Goal: Check status

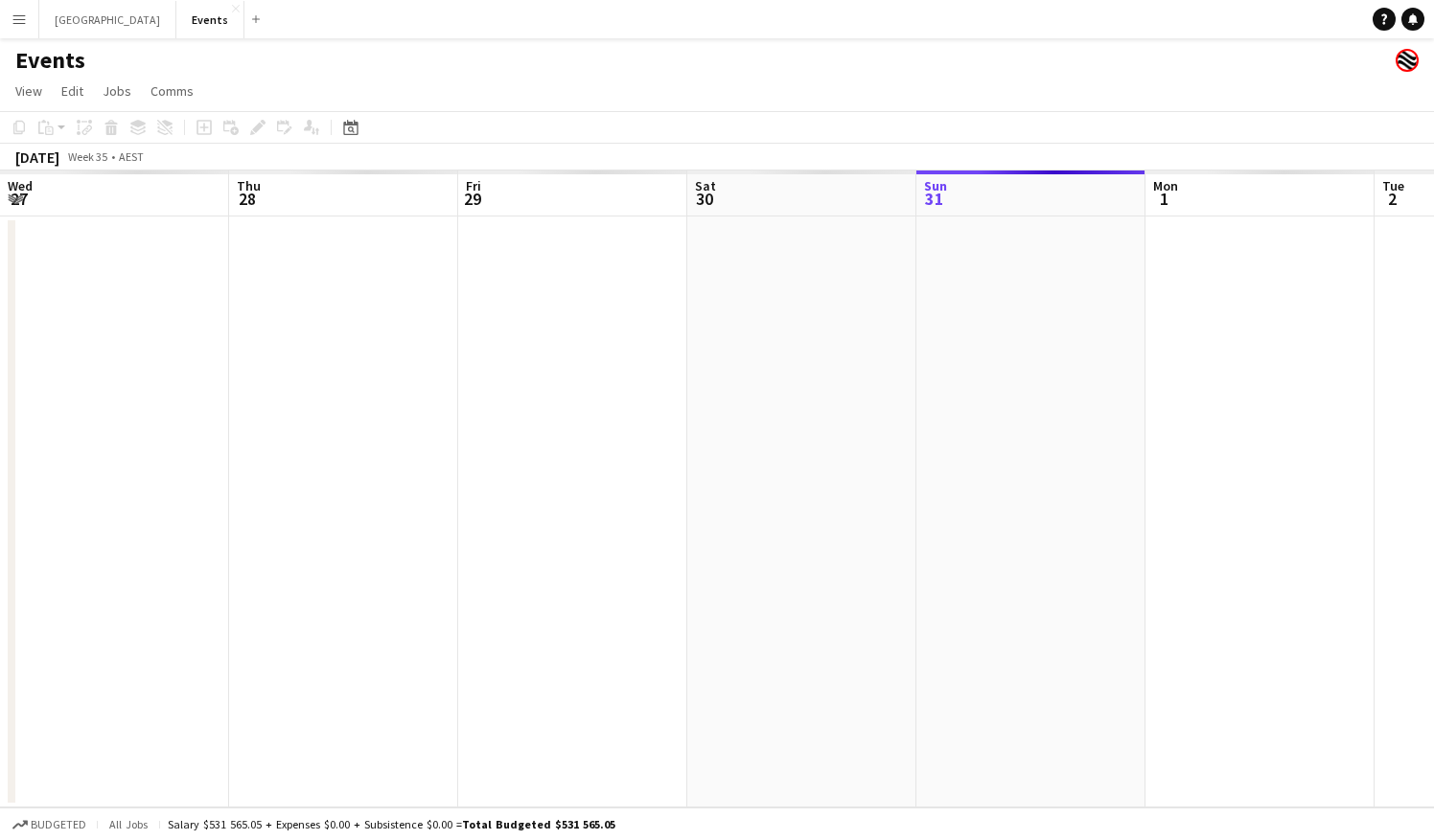
scroll to position [0, 486]
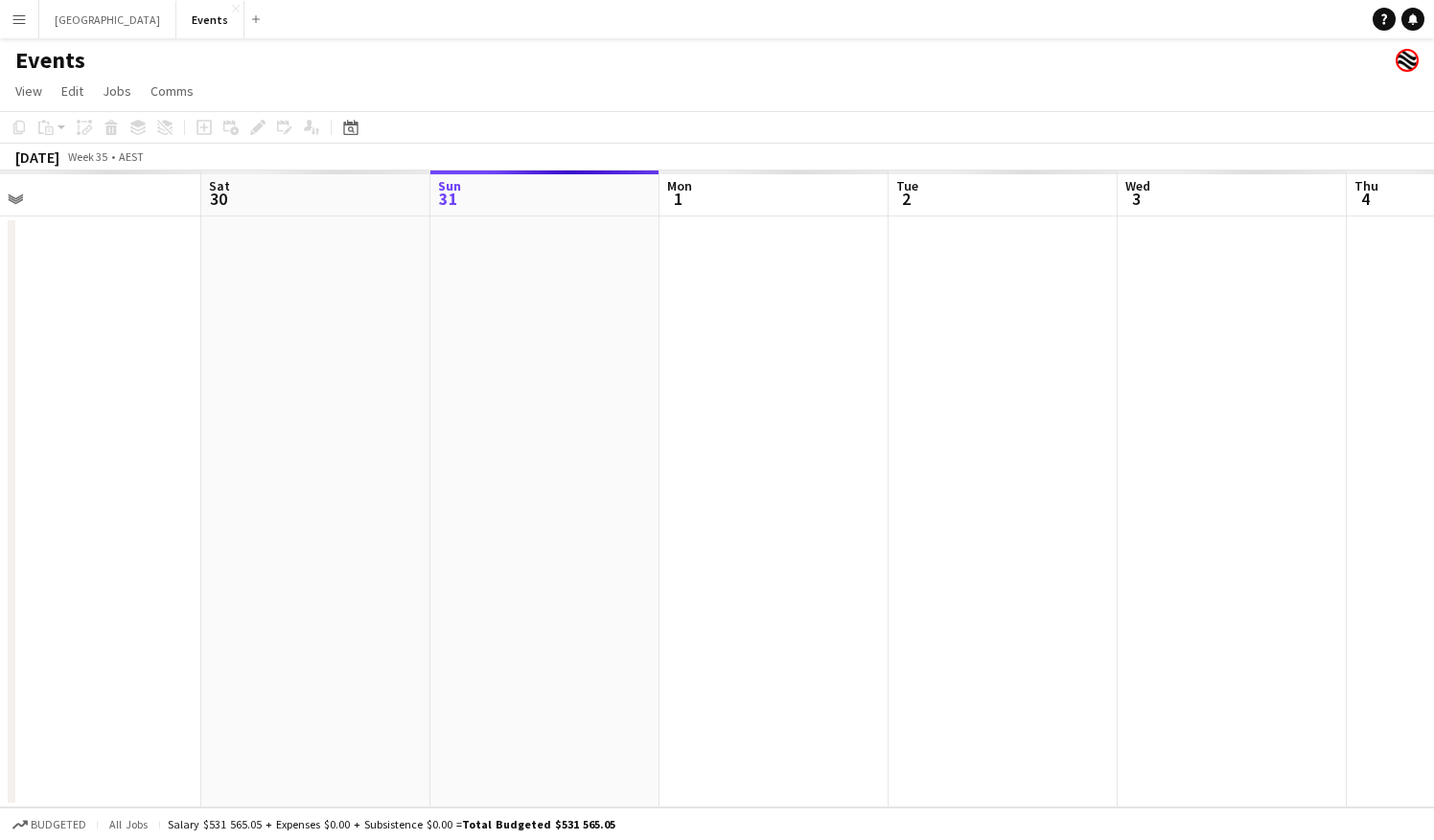
click at [21, 23] on app-icon "Menu" at bounding box center [19, 19] width 15 height 15
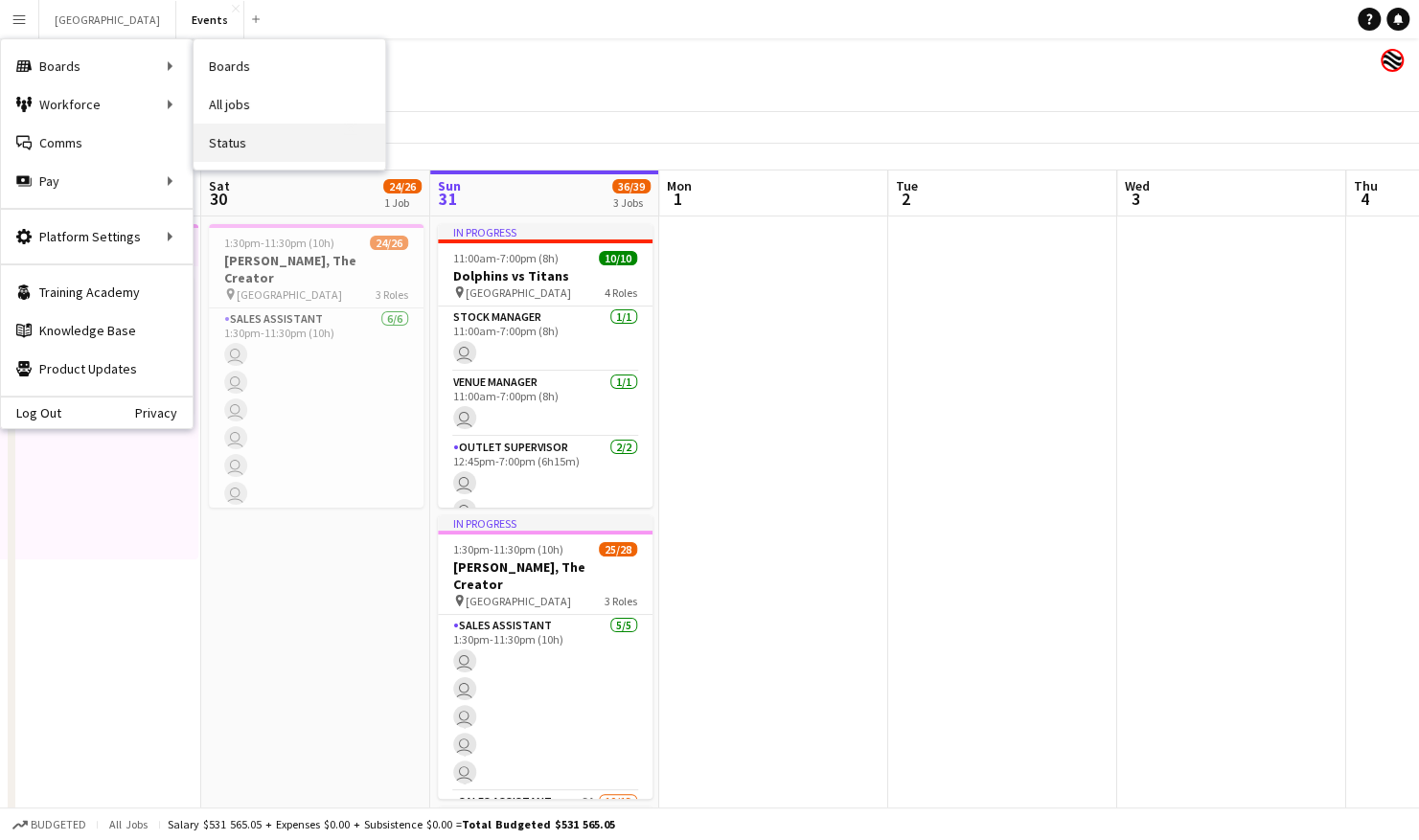
click at [261, 141] on link "Status" at bounding box center [289, 142] width 192 height 39
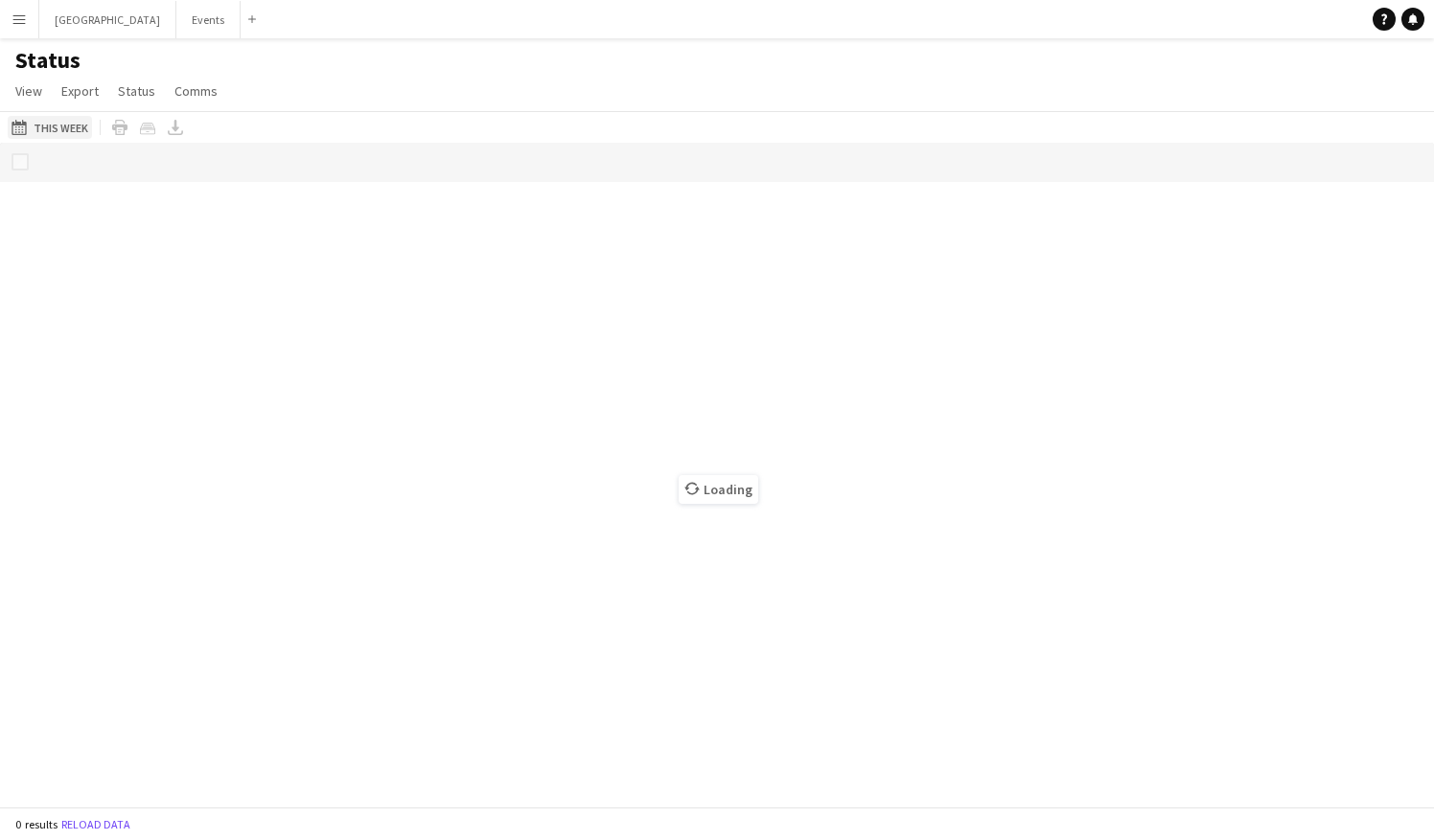
click at [70, 130] on button "This Week This Week" at bounding box center [50, 126] width 85 height 23
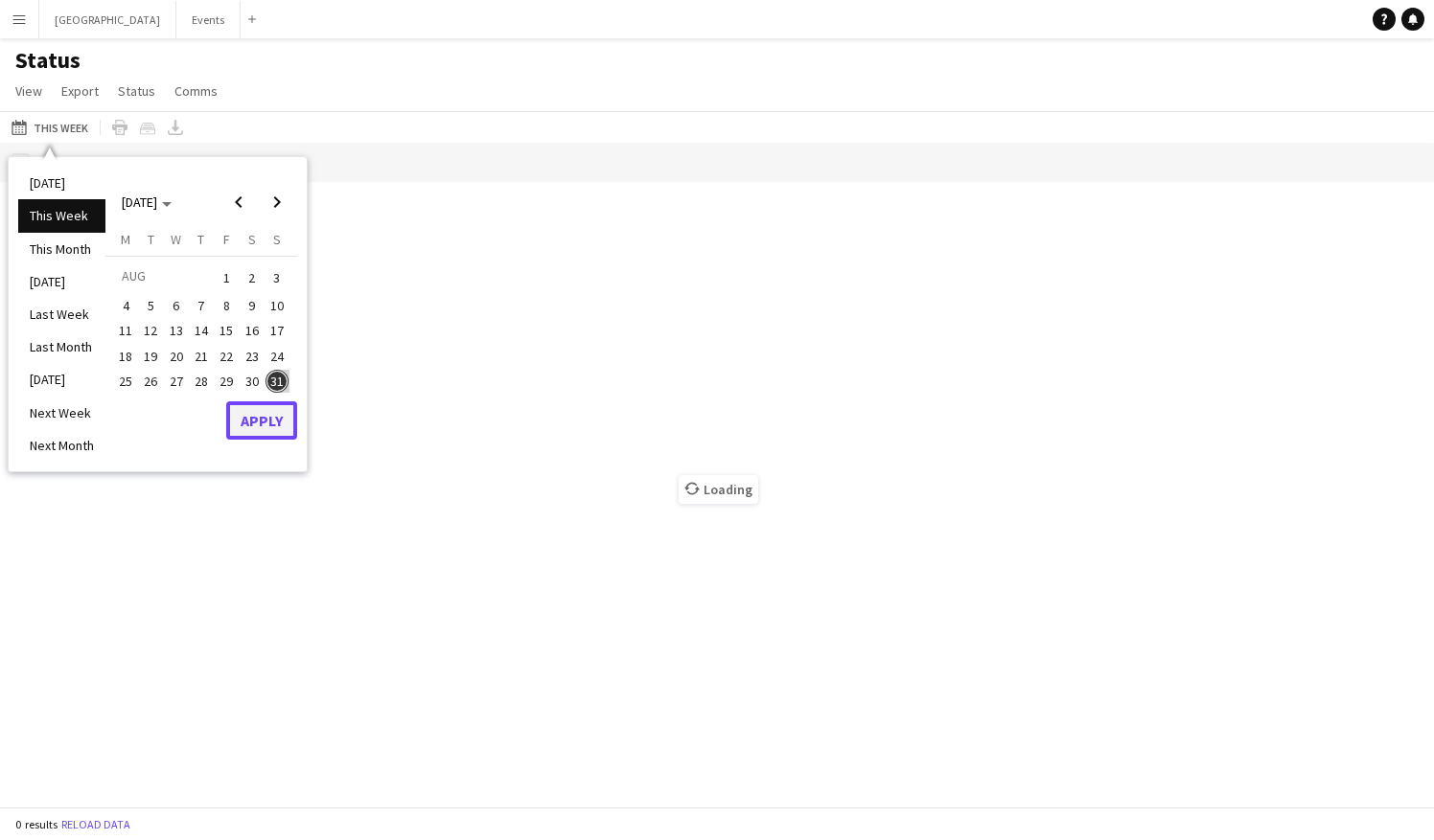
click at [269, 420] on button "Apply" at bounding box center [261, 420] width 71 height 39
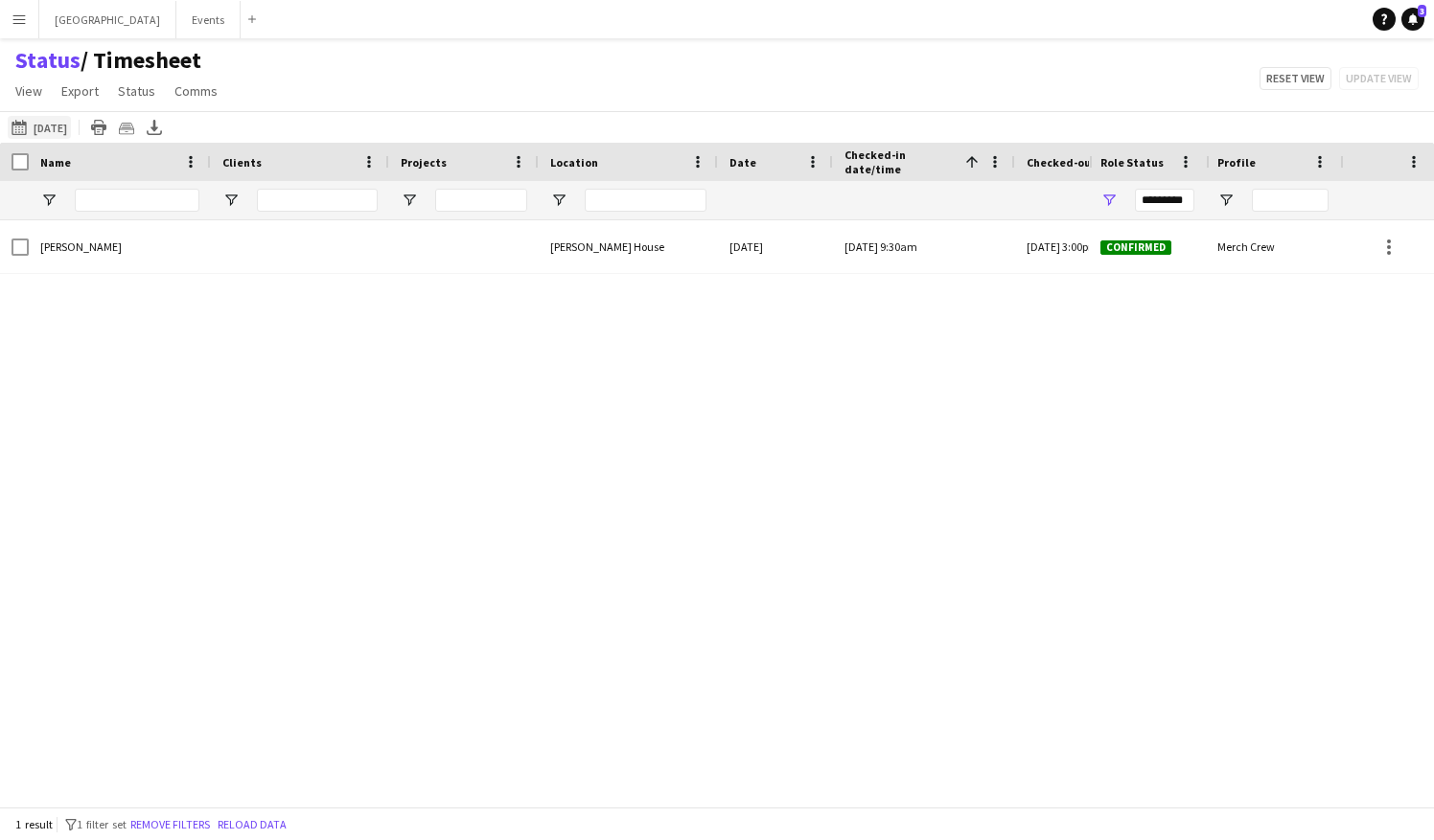
click at [71, 126] on button "This Week [DATE]" at bounding box center [40, 126] width 64 height 23
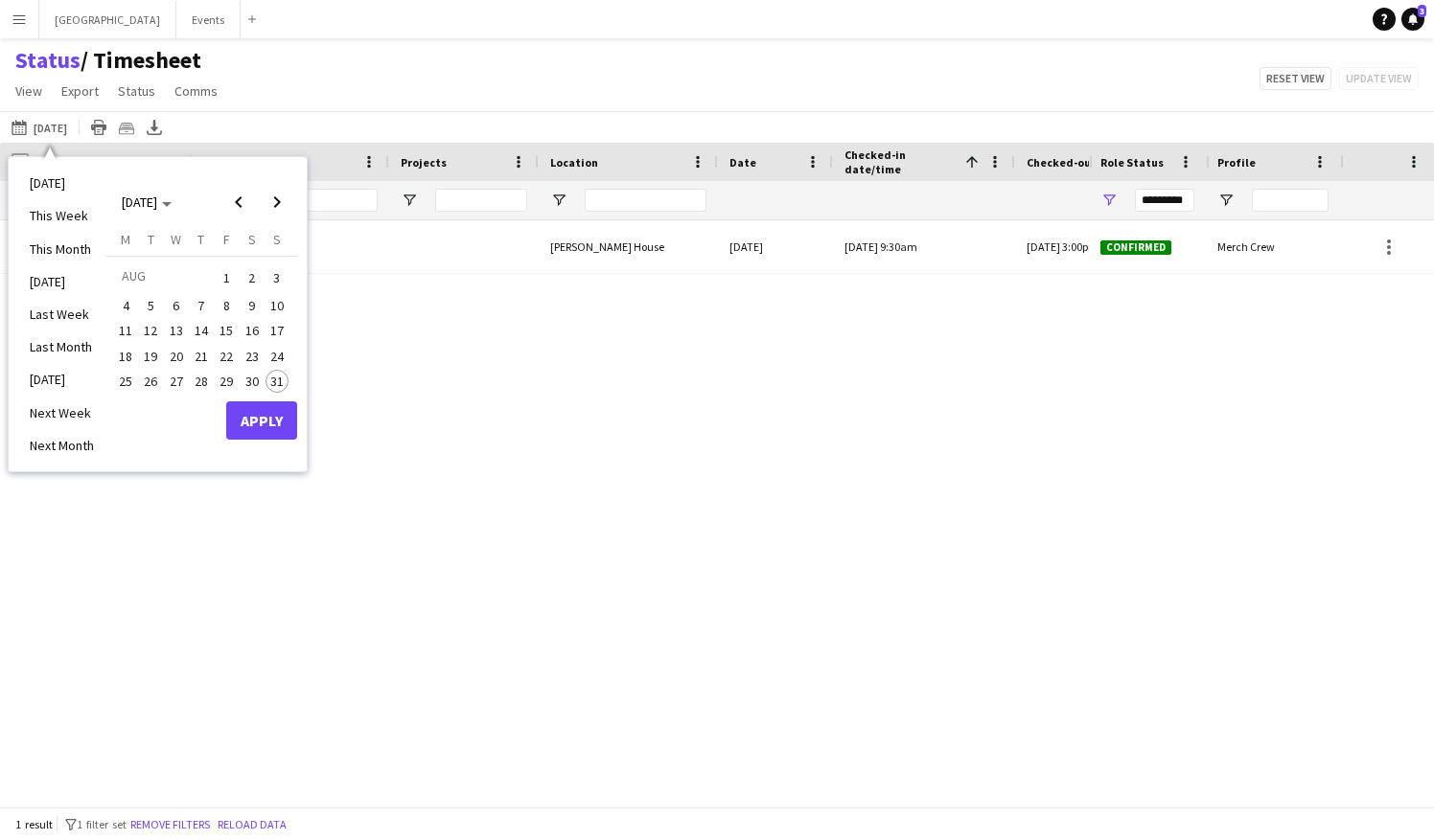
click at [275, 369] on button "31" at bounding box center [277, 381] width 25 height 25
click at [277, 425] on button "Apply" at bounding box center [261, 420] width 71 height 39
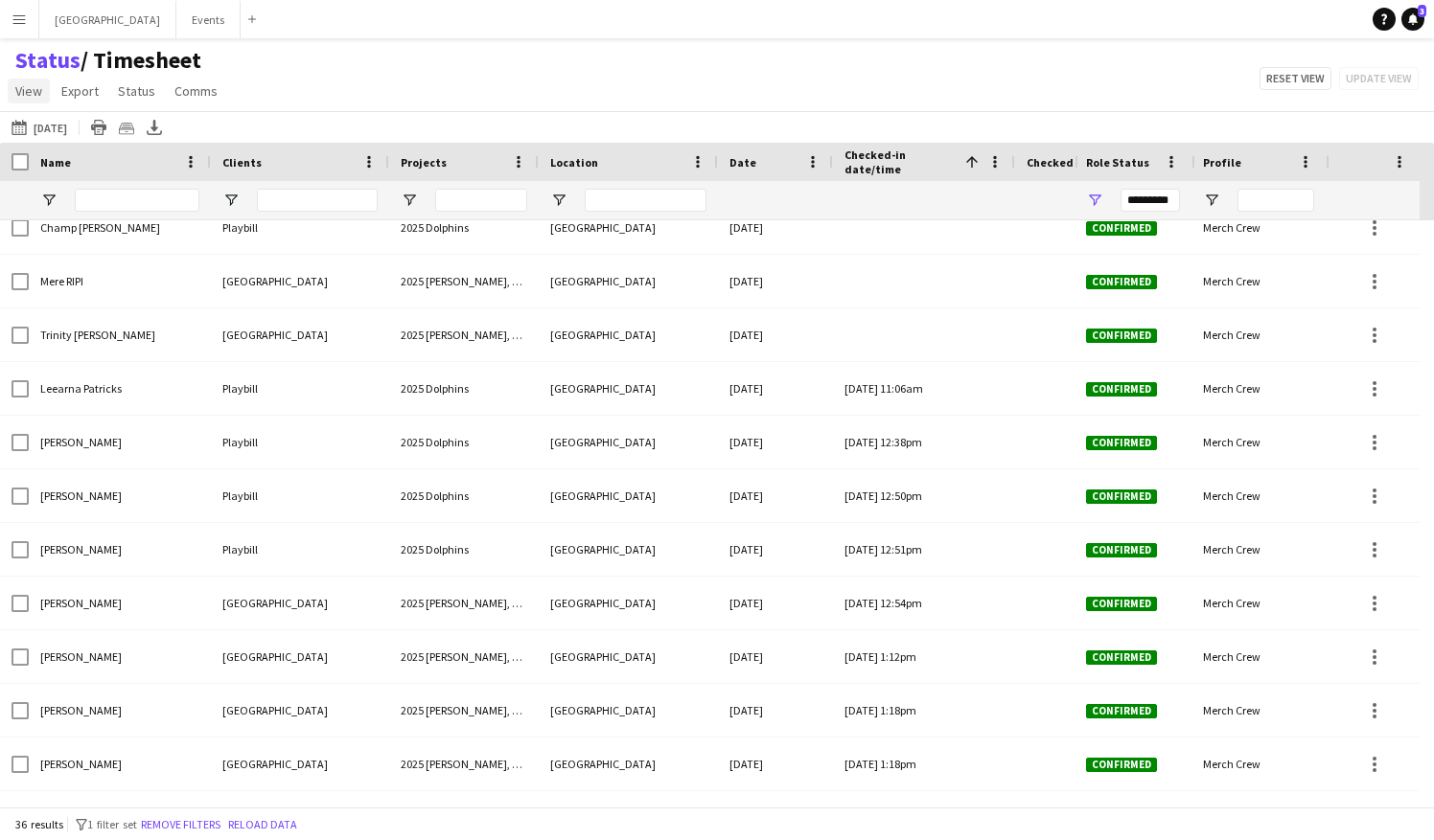
click at [39, 102] on link "View" at bounding box center [29, 91] width 42 height 25
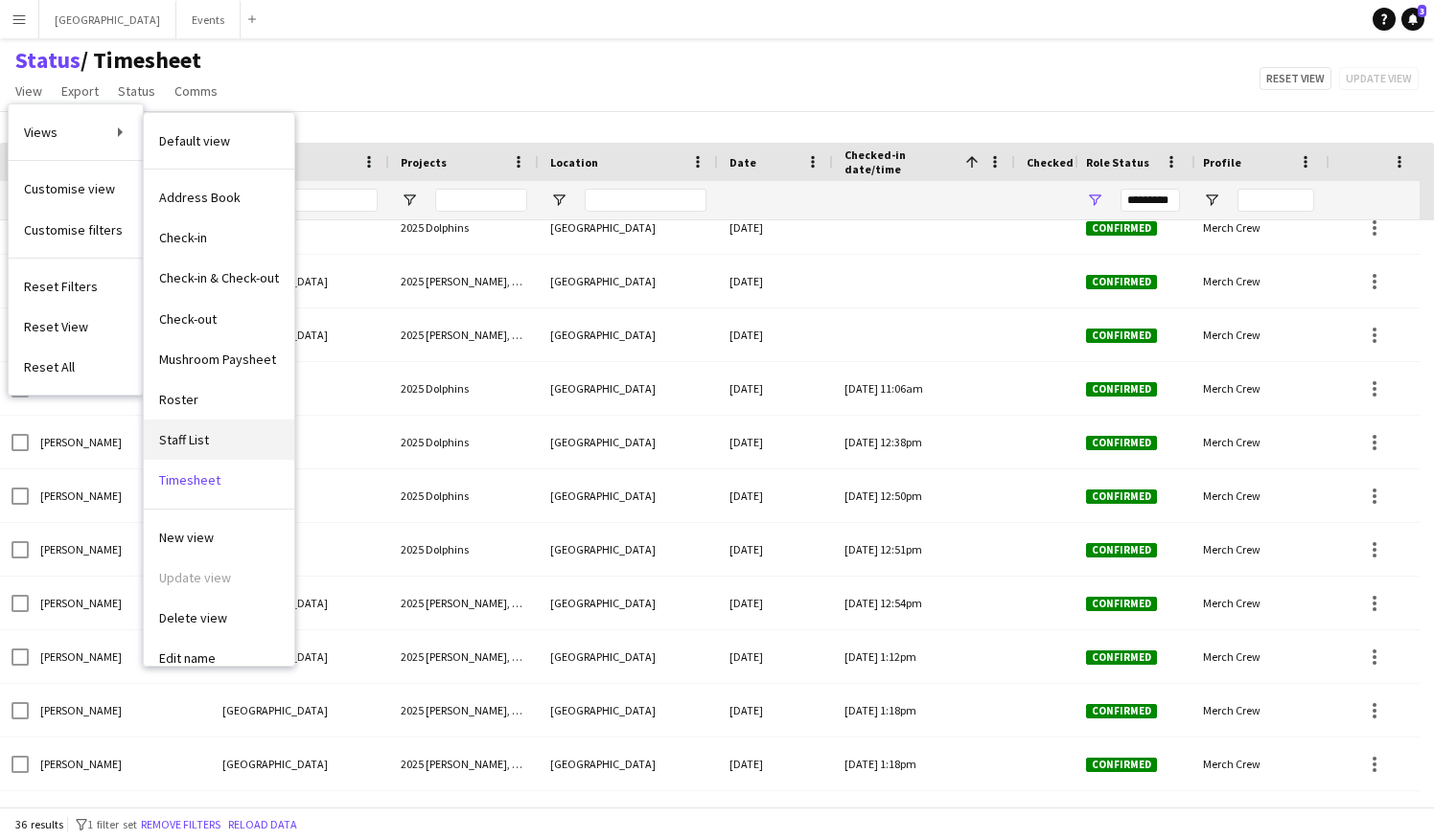
click at [249, 425] on link "Staff List" at bounding box center [218, 440] width 150 height 40
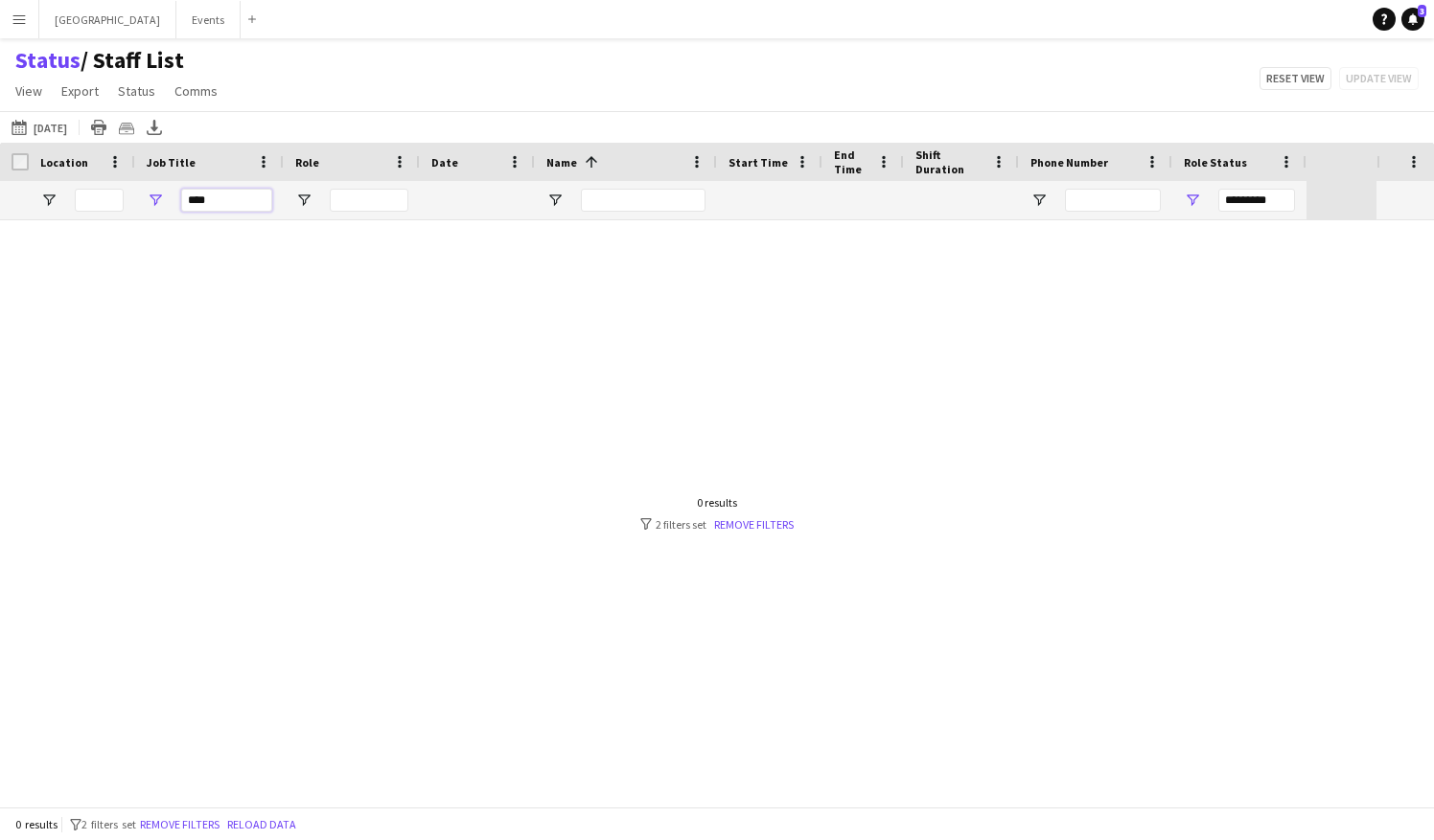
click at [200, 195] on input "****" at bounding box center [226, 200] width 91 height 23
click at [216, 205] on input "****" at bounding box center [226, 200] width 91 height 23
type input "*"
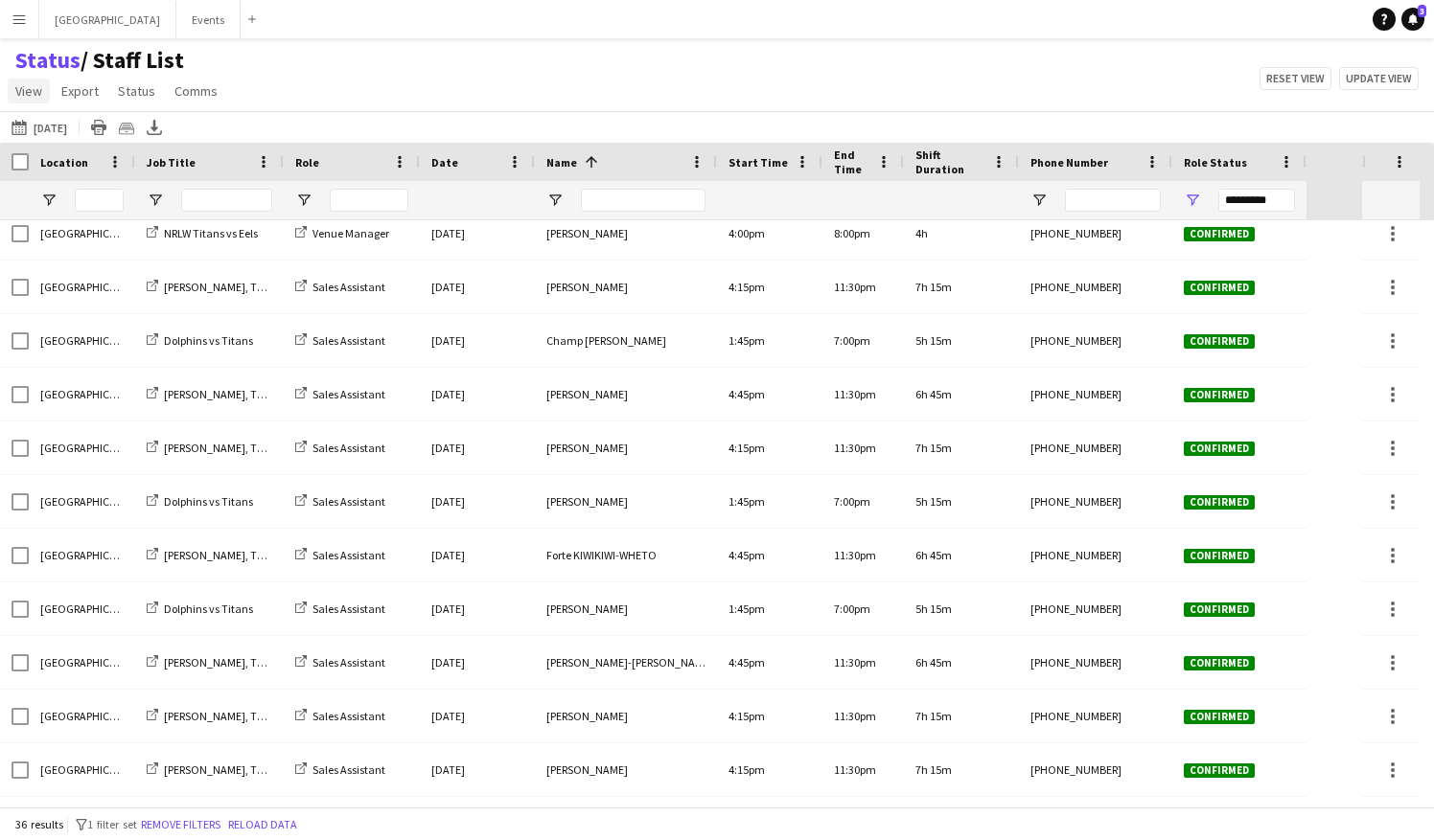
click at [33, 96] on span "View" at bounding box center [28, 91] width 27 height 17
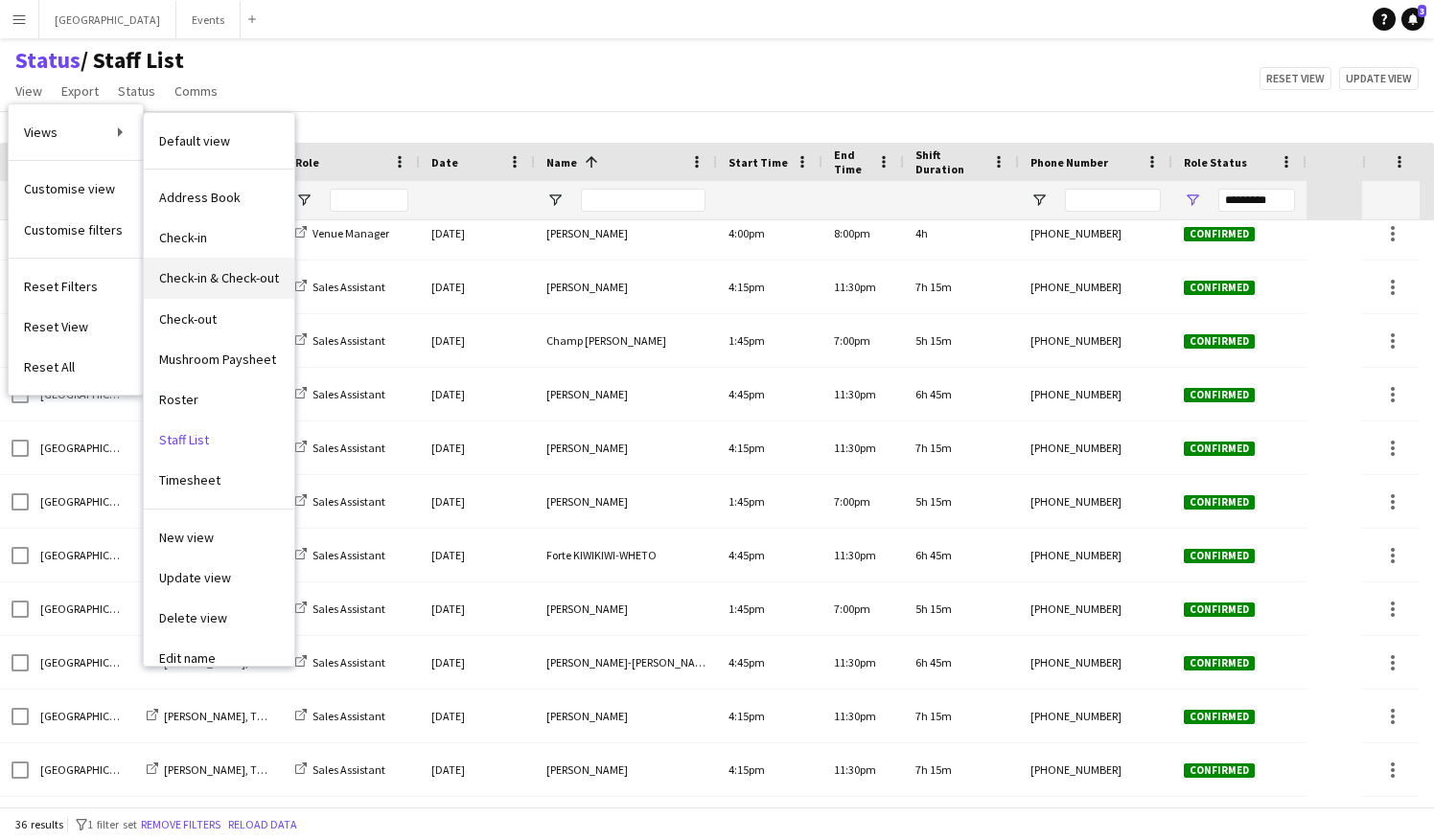
click at [195, 273] on span "Check-in & Check-out" at bounding box center [219, 277] width 120 height 17
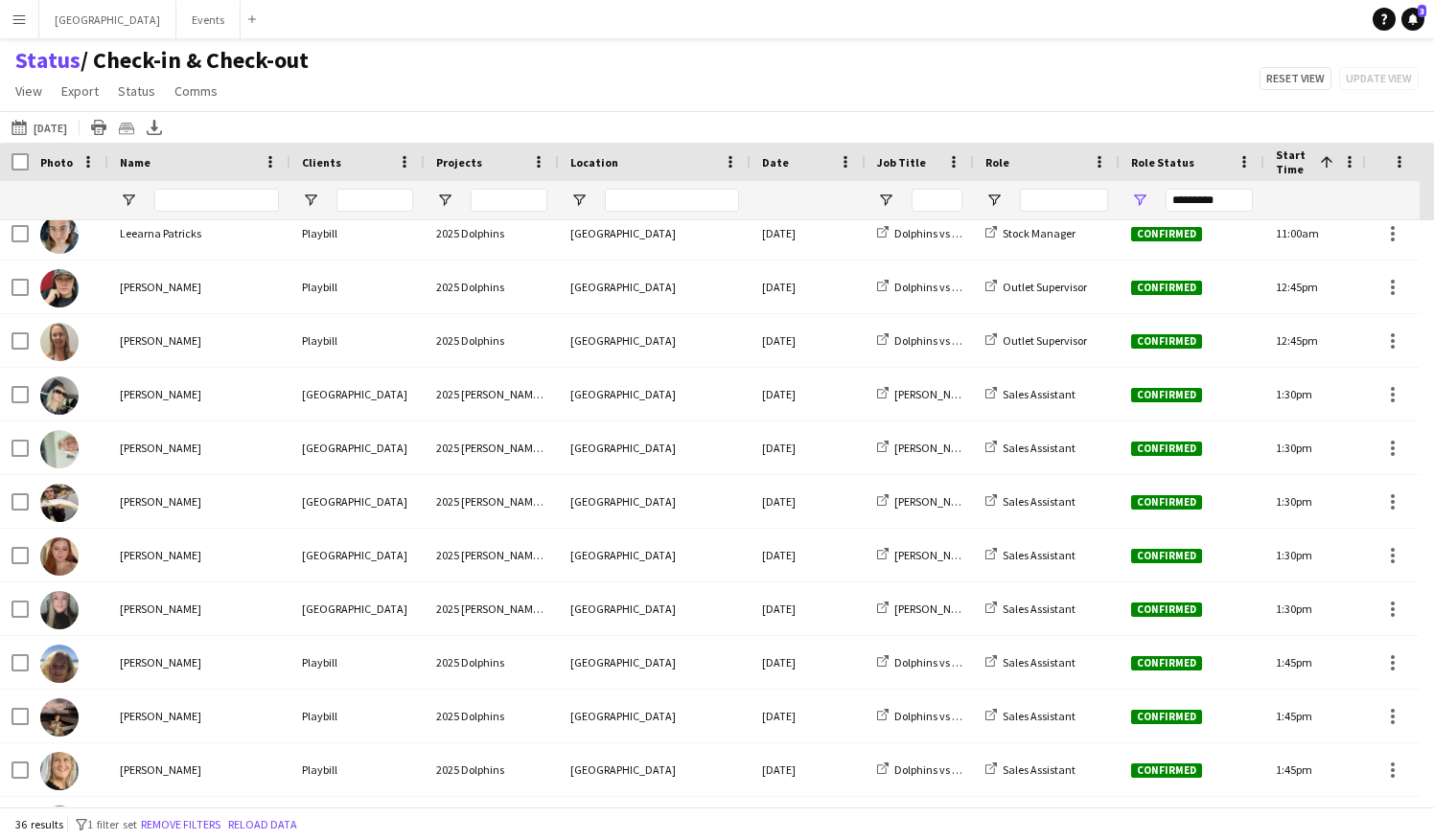
type input "*********"
